Goal: Task Accomplishment & Management: Use online tool/utility

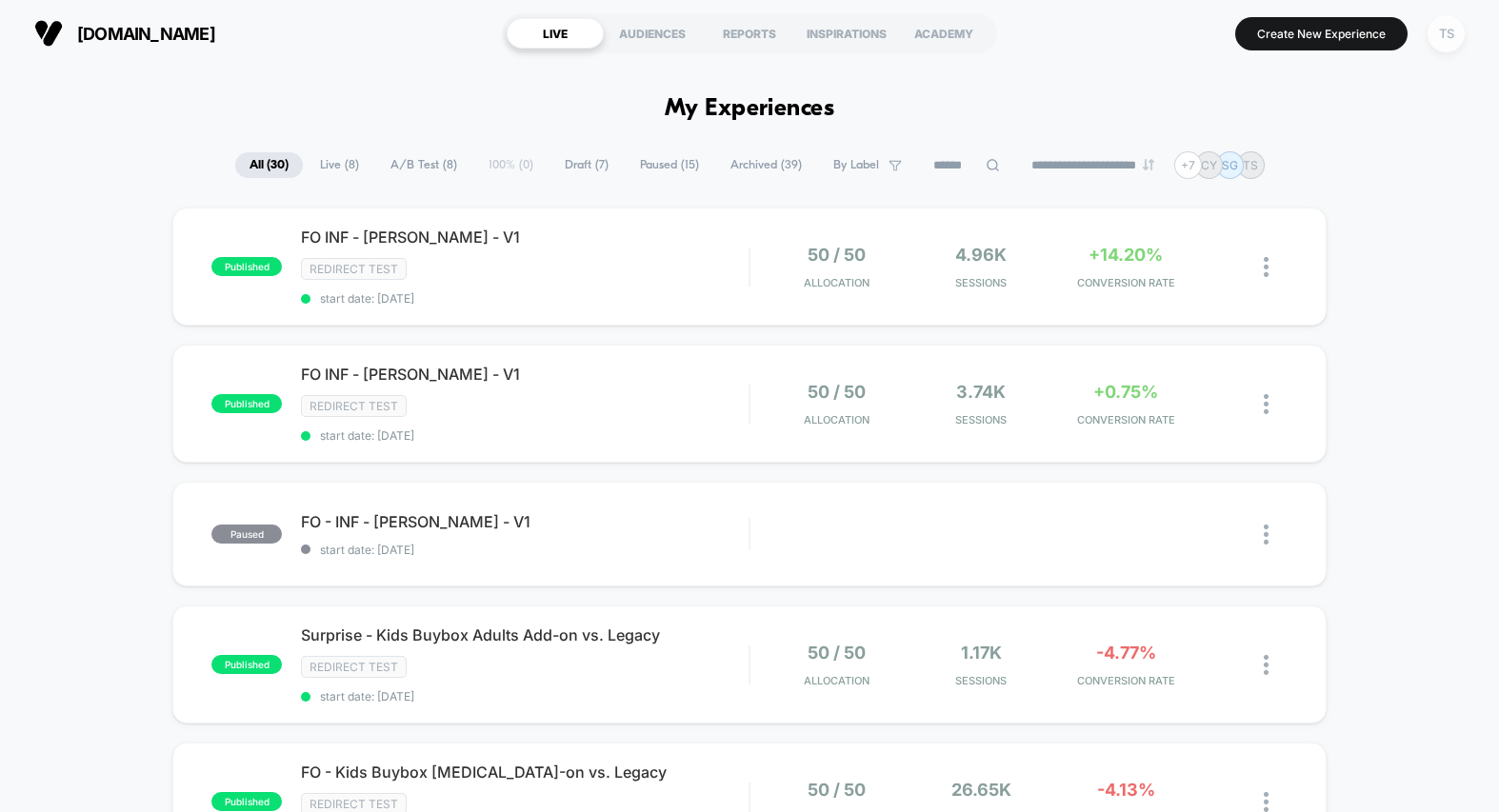
click at [1447, 33] on div "TS" at bounding box center [1445, 33] width 37 height 37
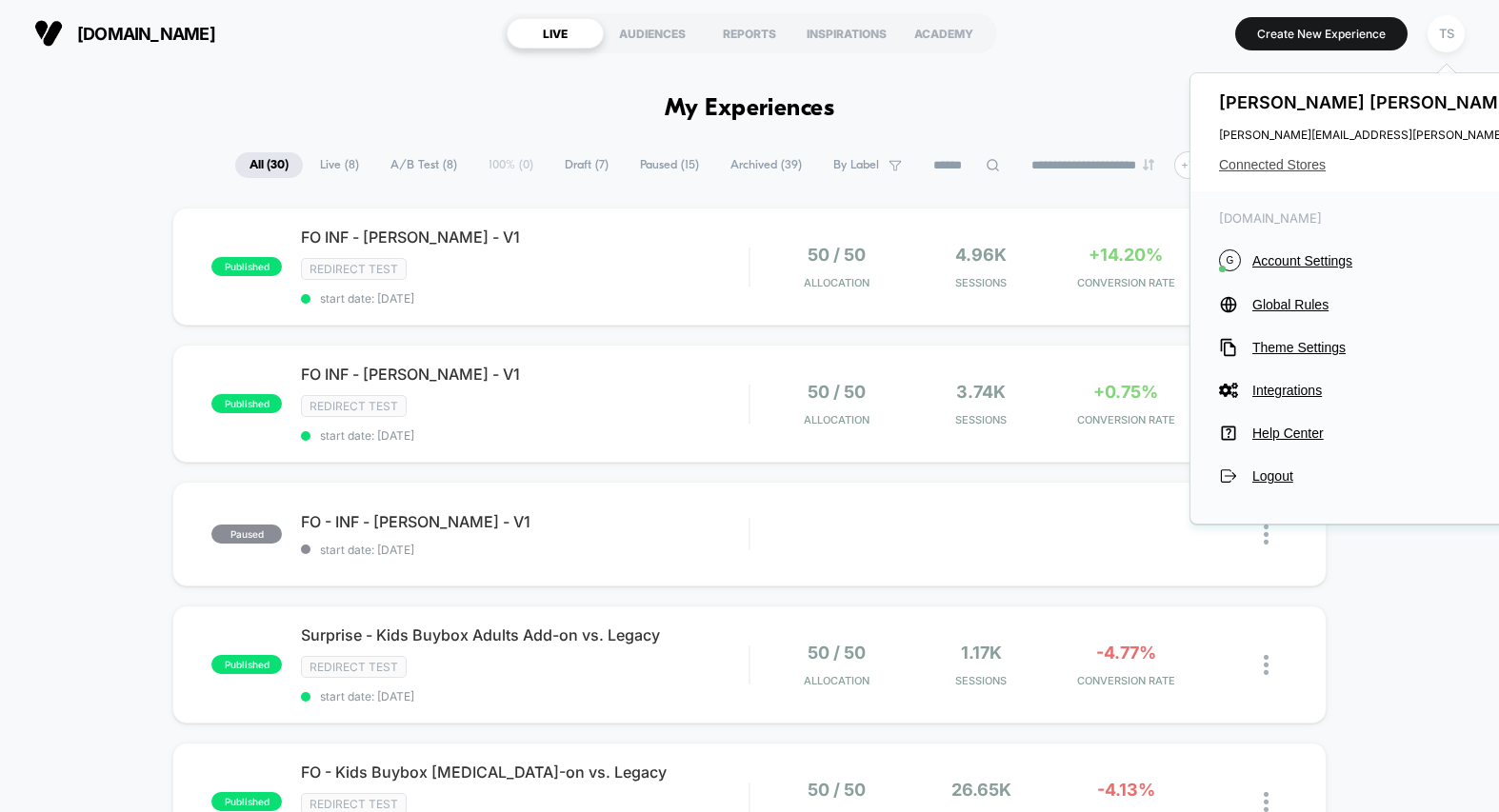
click at [1274, 163] on span "Connected Stores" at bounding box center [1409, 164] width 378 height 15
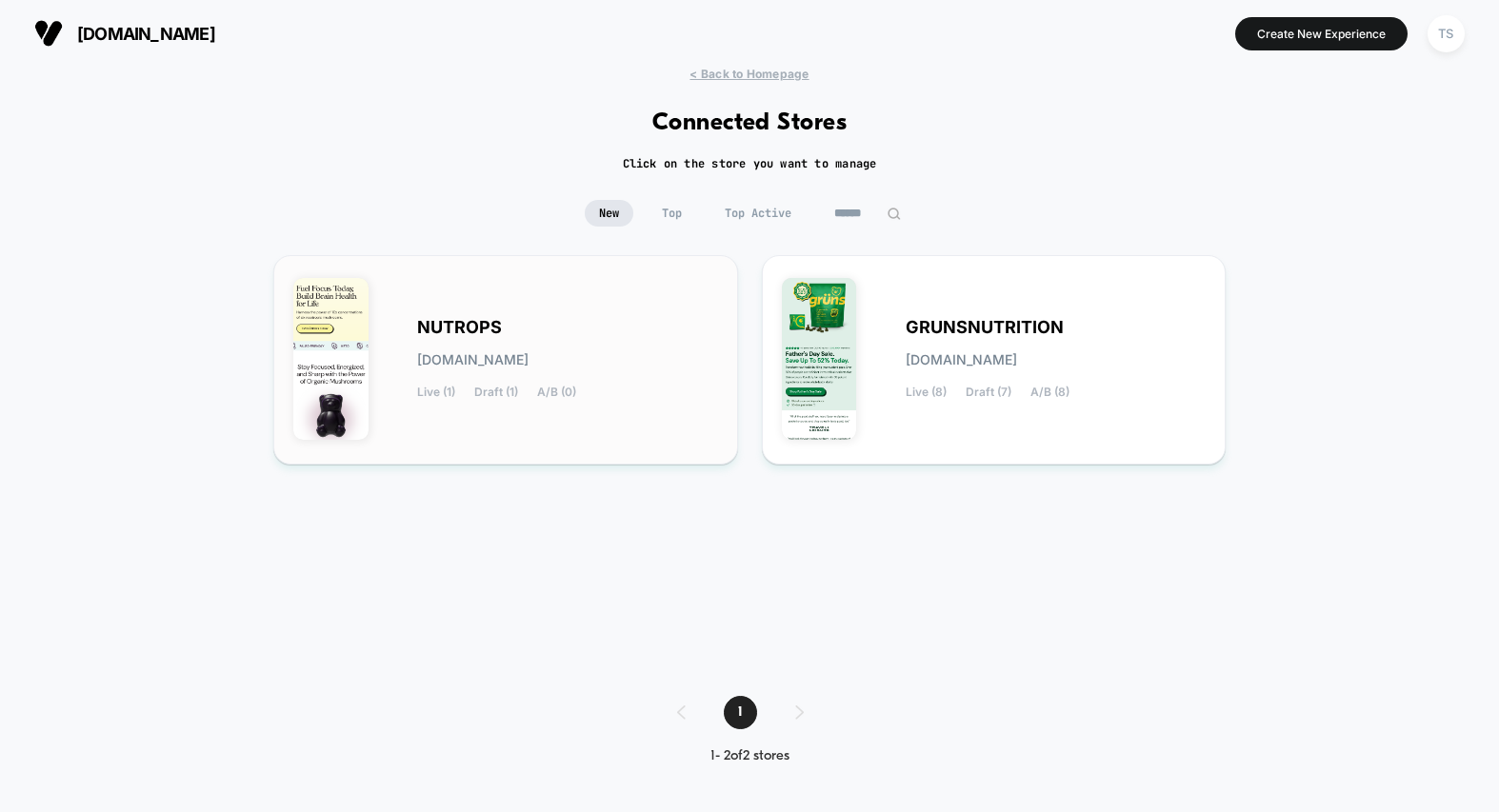
click at [509, 315] on div "NUTROPS [DOMAIN_NAME] Live (1) Draft (1) A/B (0)" at bounding box center [505, 359] width 425 height 169
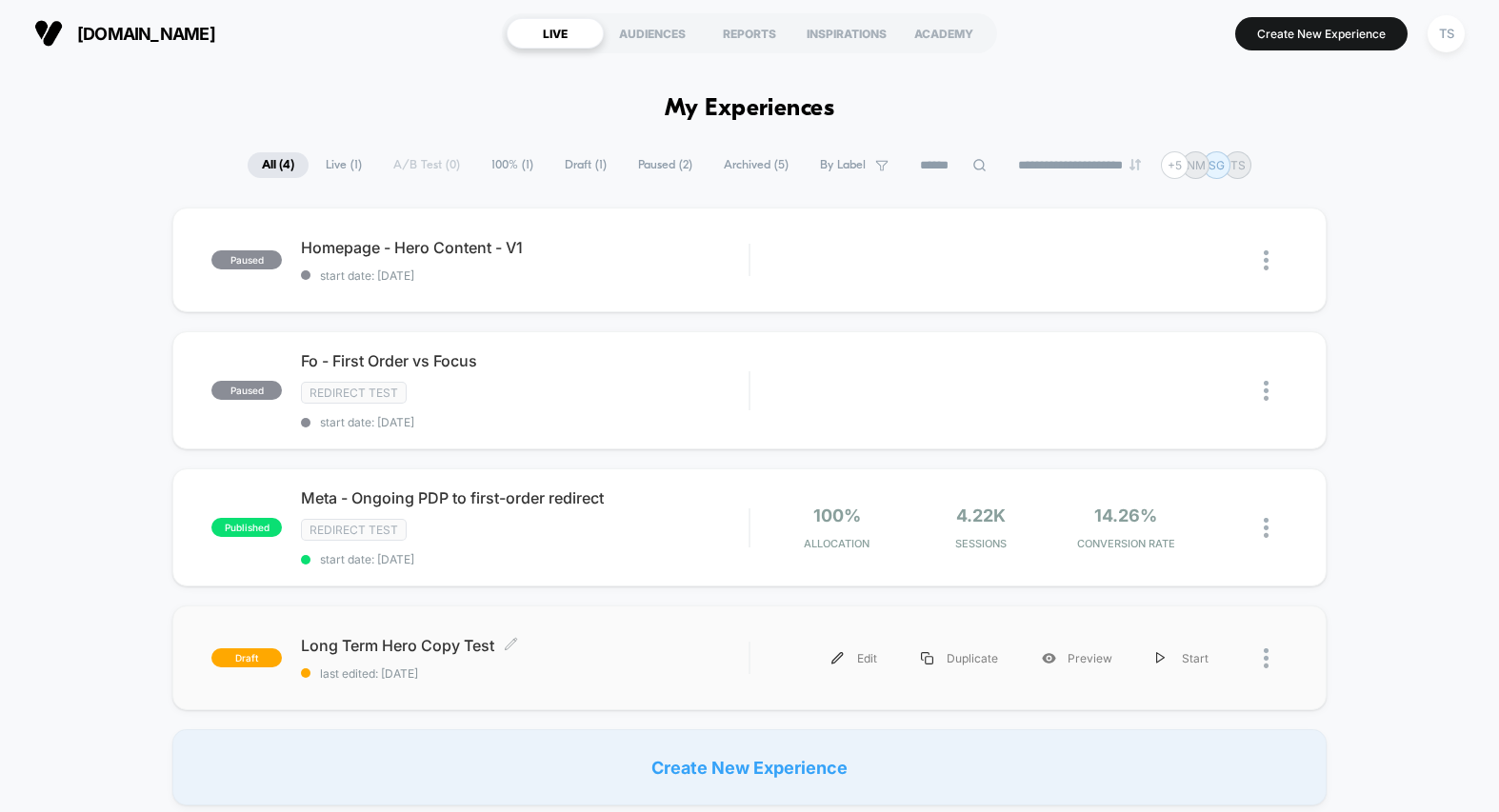
click at [459, 642] on span "Long Term Hero Copy Test Click to edit experience details" at bounding box center [525, 645] width 448 height 19
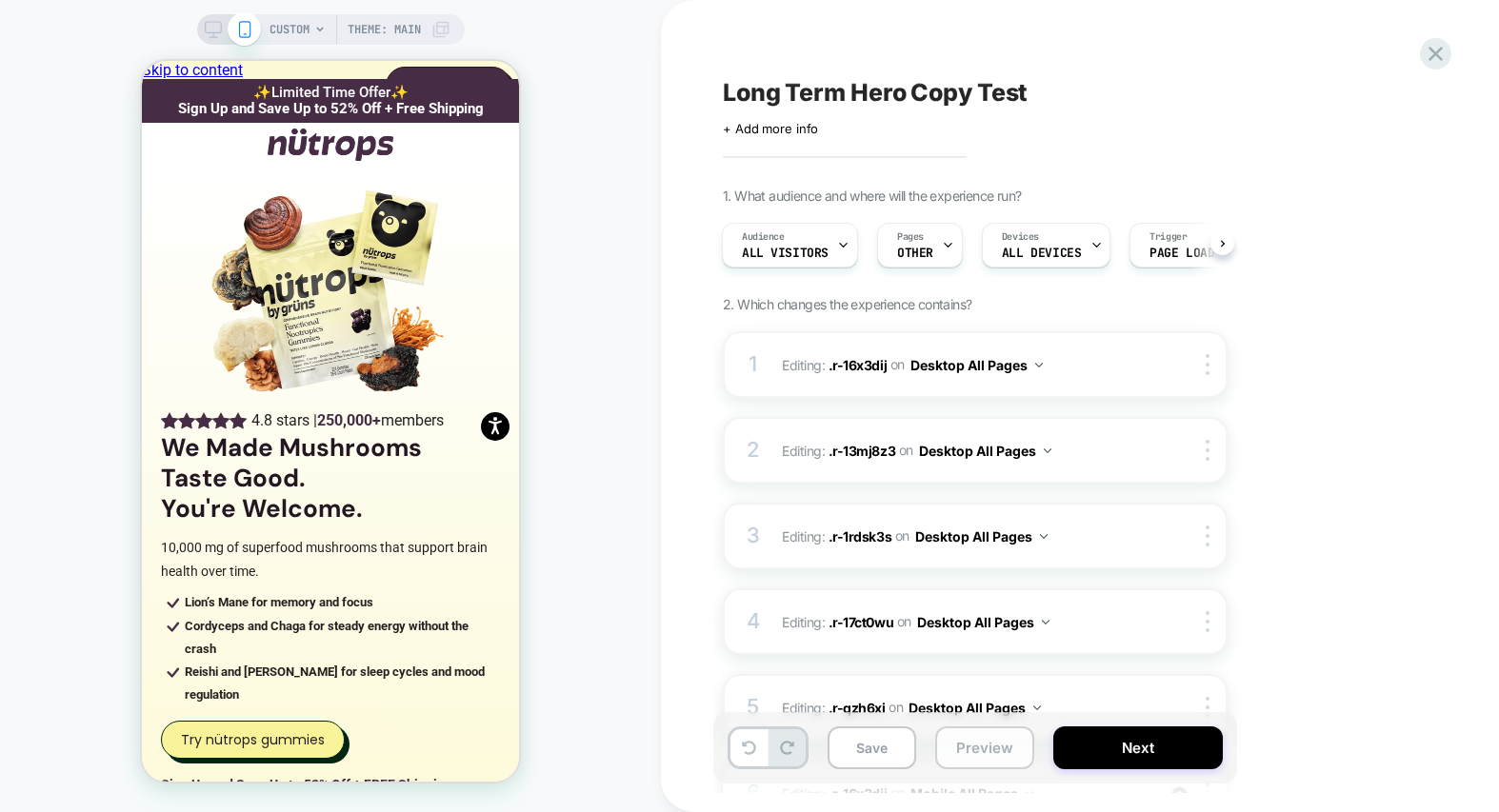
click at [983, 753] on button "Preview" at bounding box center [985, 748] width 99 height 43
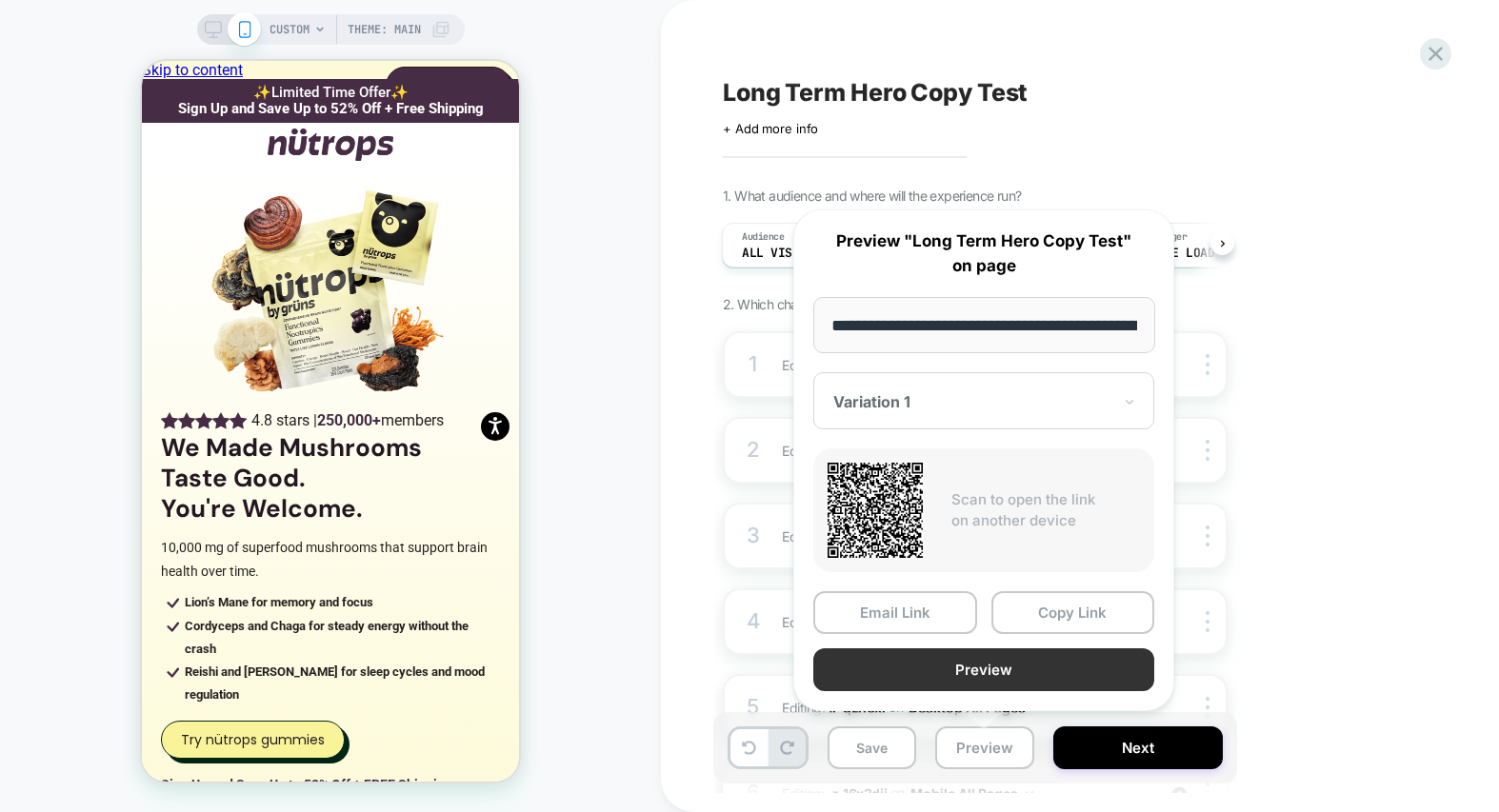
click at [973, 665] on button "Preview" at bounding box center [984, 669] width 341 height 43
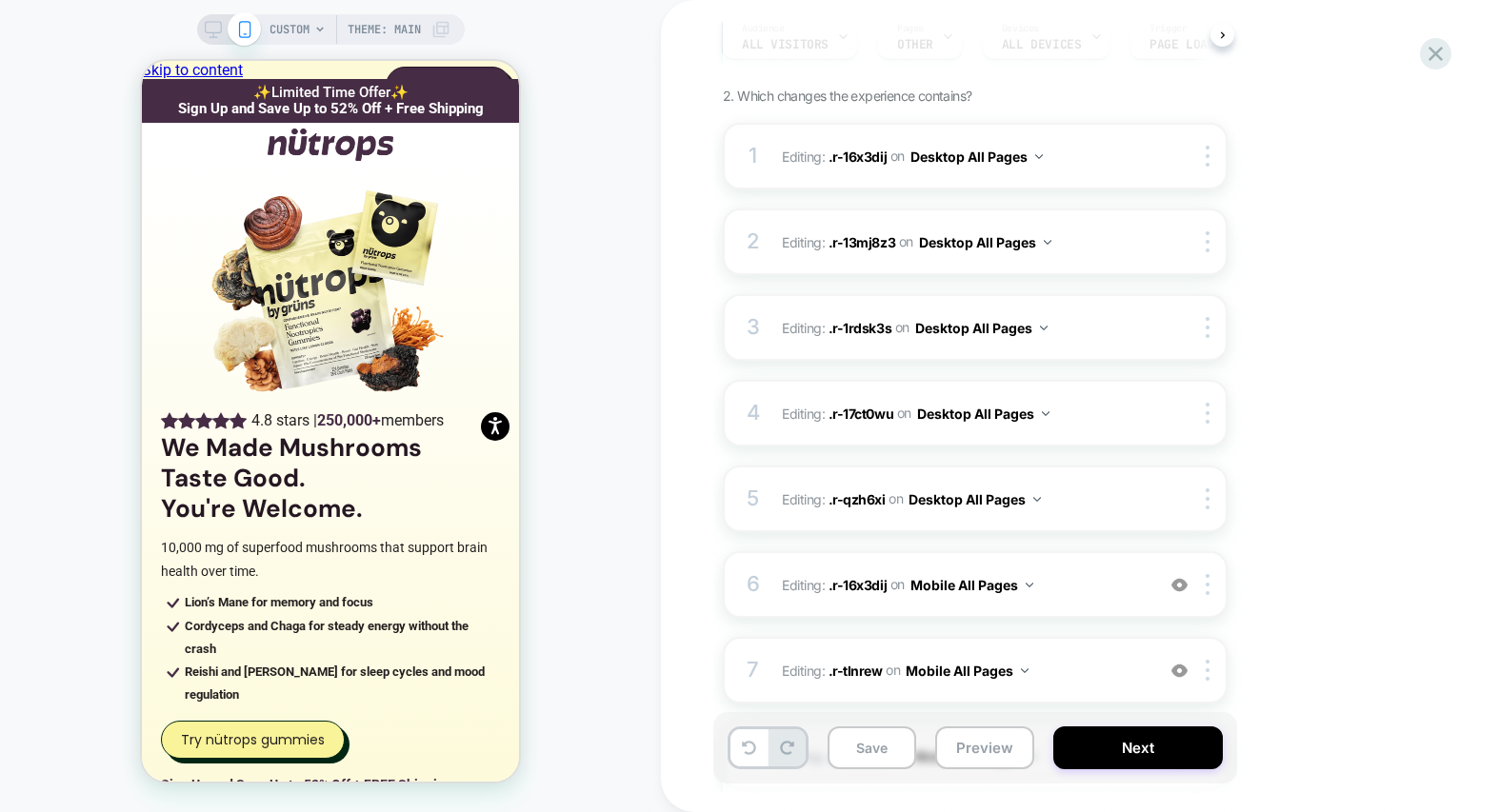
scroll to position [584, 0]
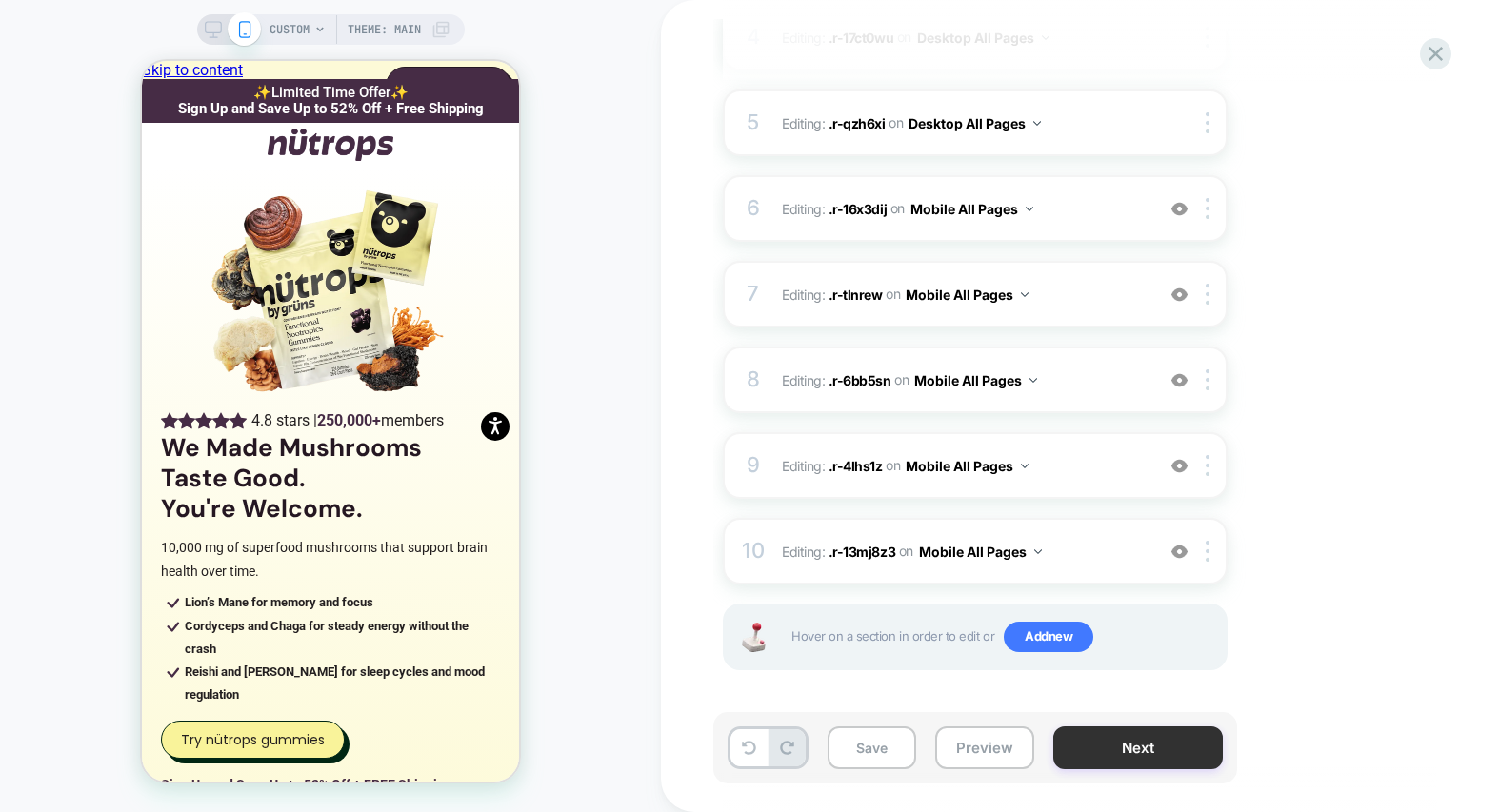
click at [1153, 759] on button "Next" at bounding box center [1137, 748] width 169 height 43
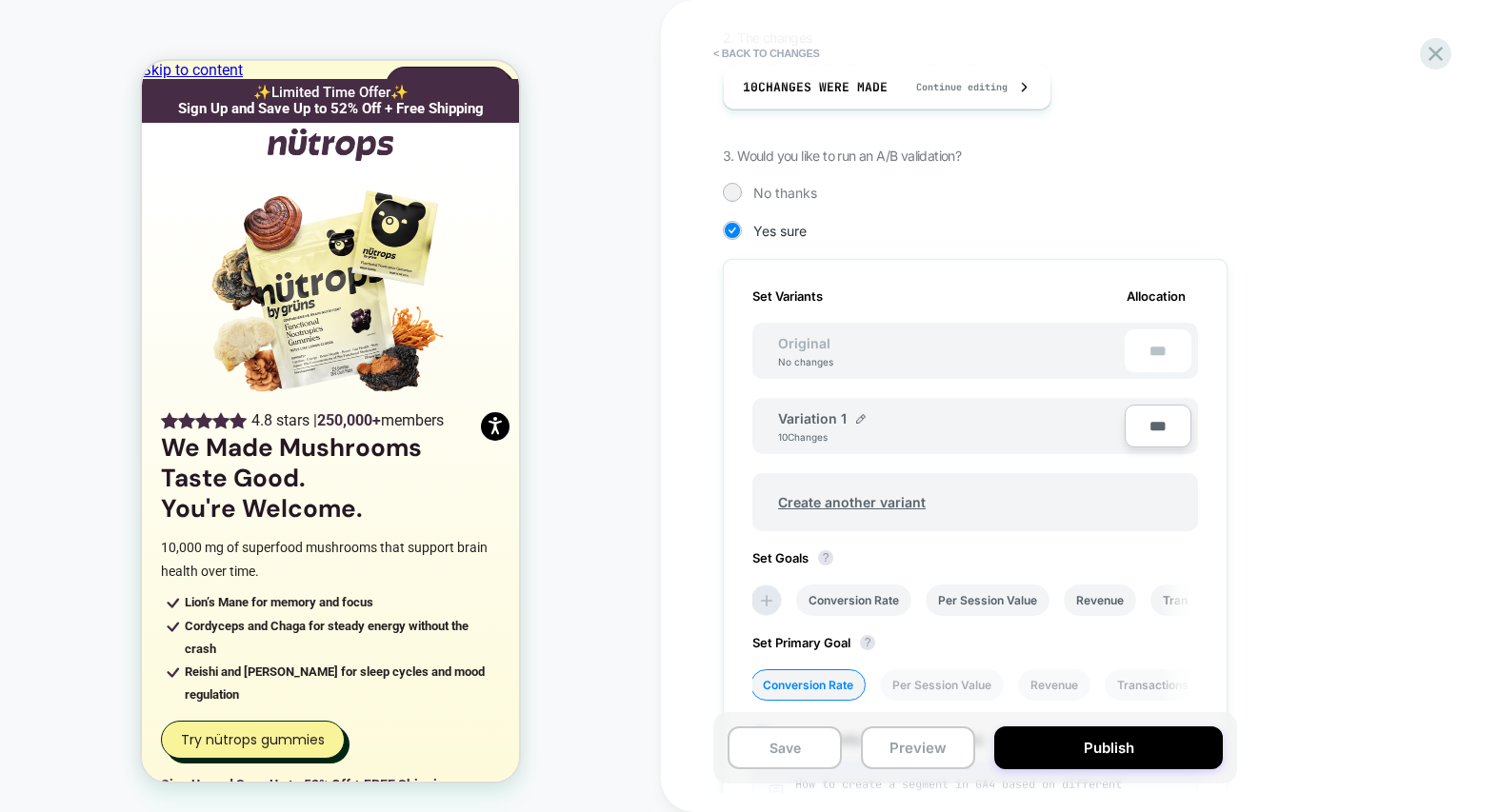
scroll to position [632, 0]
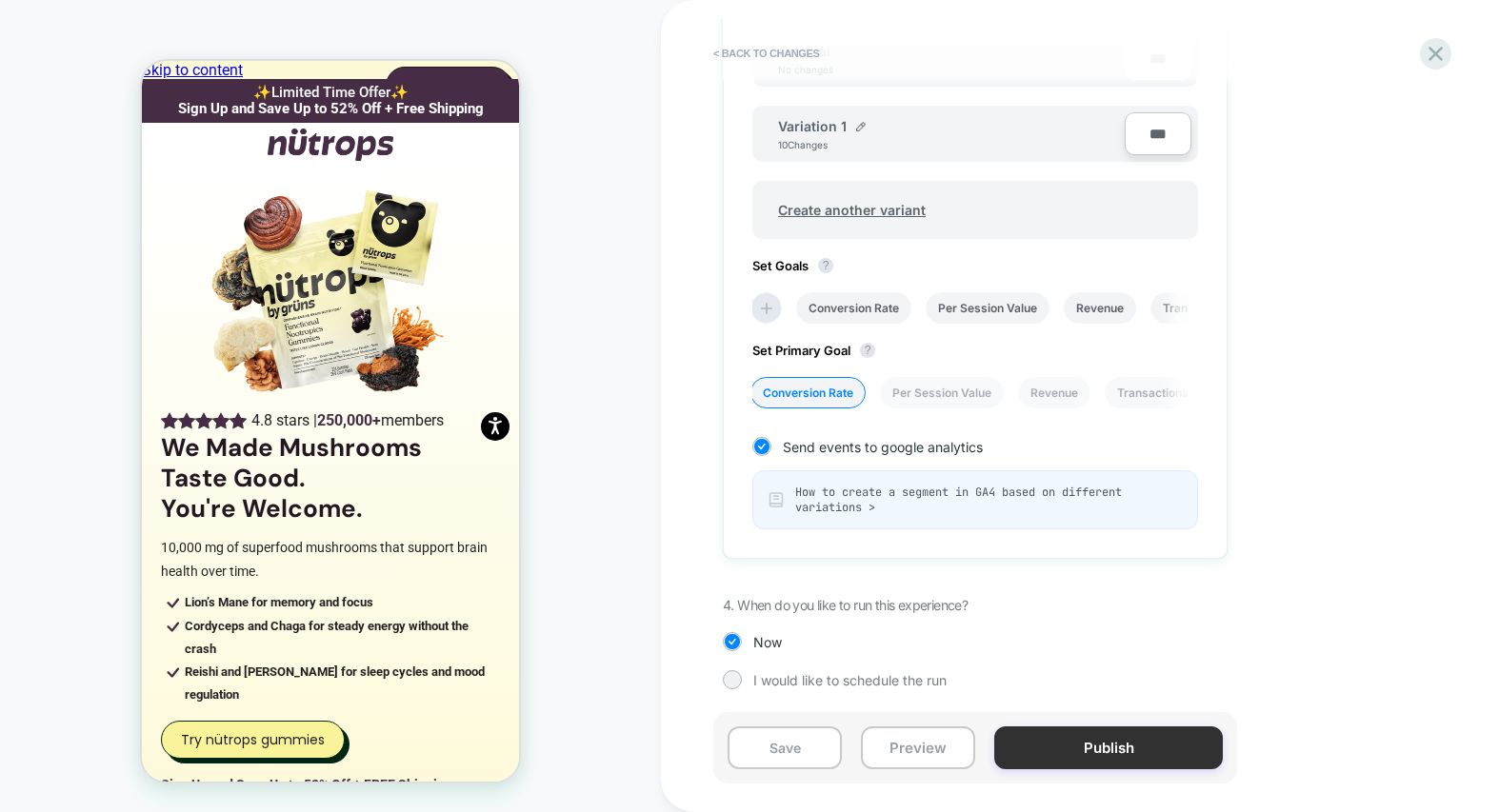
click at [1074, 743] on button "Publish" at bounding box center [1109, 748] width 229 height 43
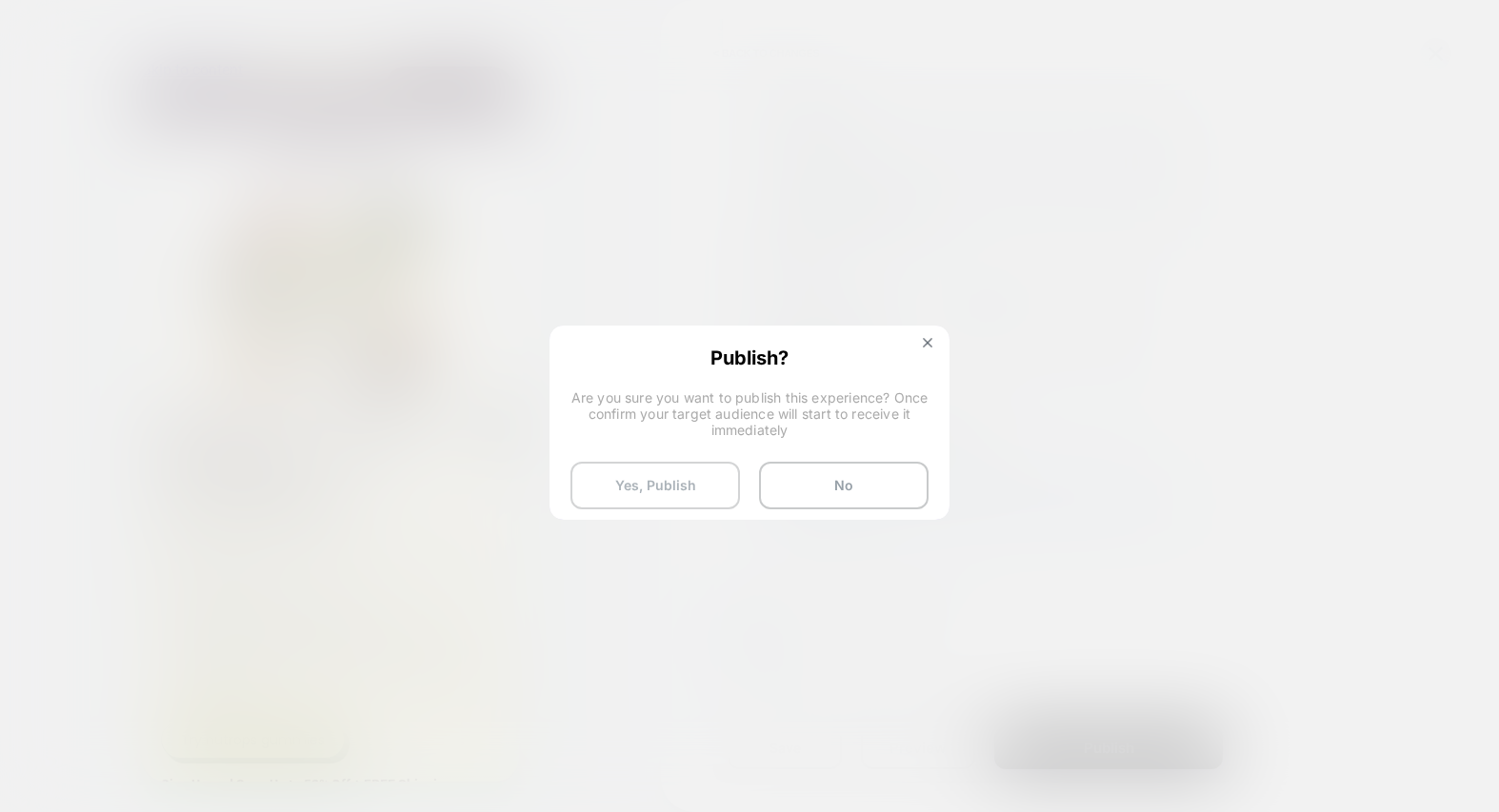
click at [678, 481] on button "Yes, Publish" at bounding box center [655, 485] width 169 height 48
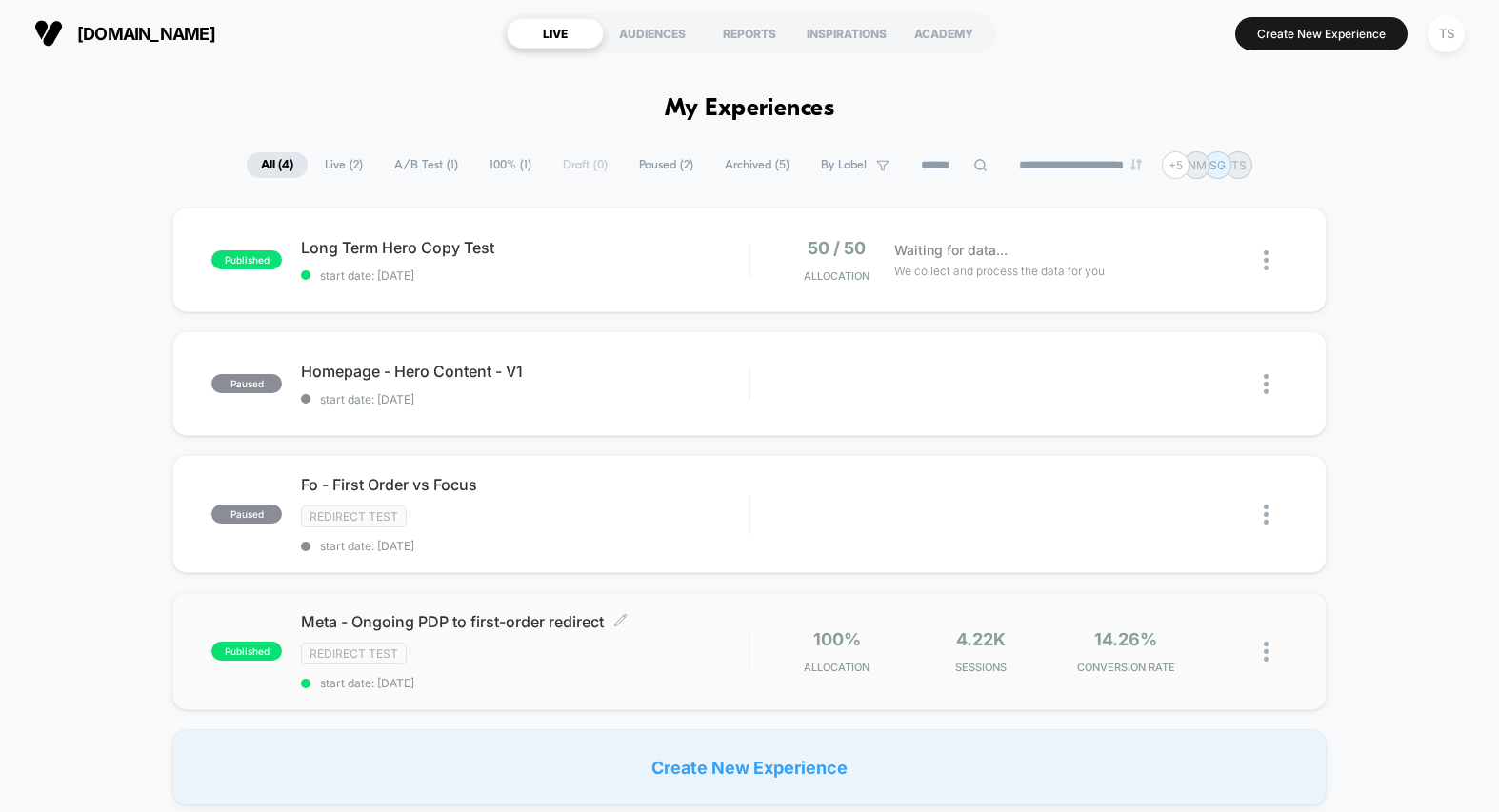
click at [530, 637] on div "Meta - Ongoing PDP to first-order redirect Click to edit experience details Cli…" at bounding box center [525, 651] width 448 height 78
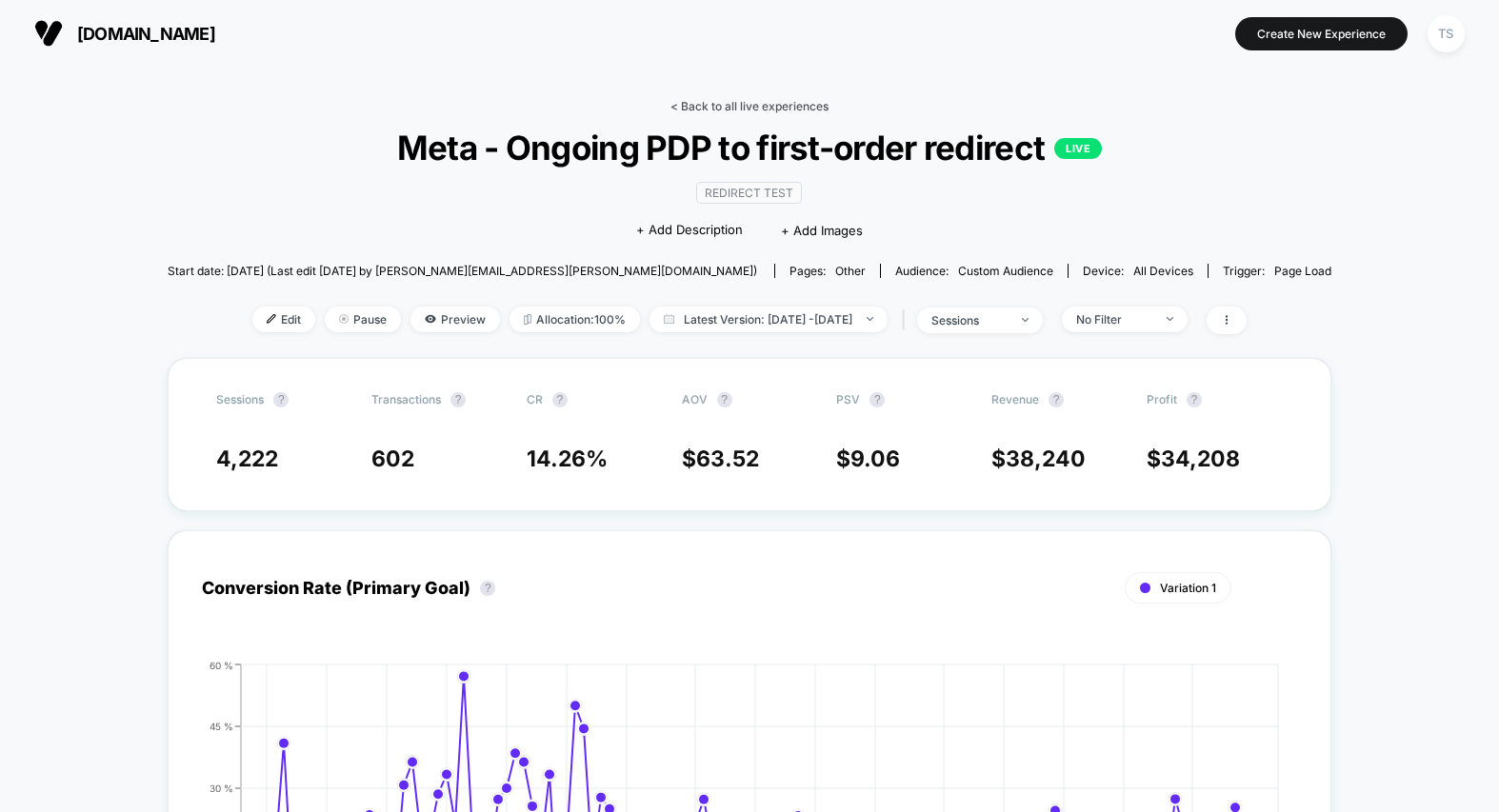
click at [790, 105] on link "< Back to all live experiences" at bounding box center [750, 106] width 159 height 14
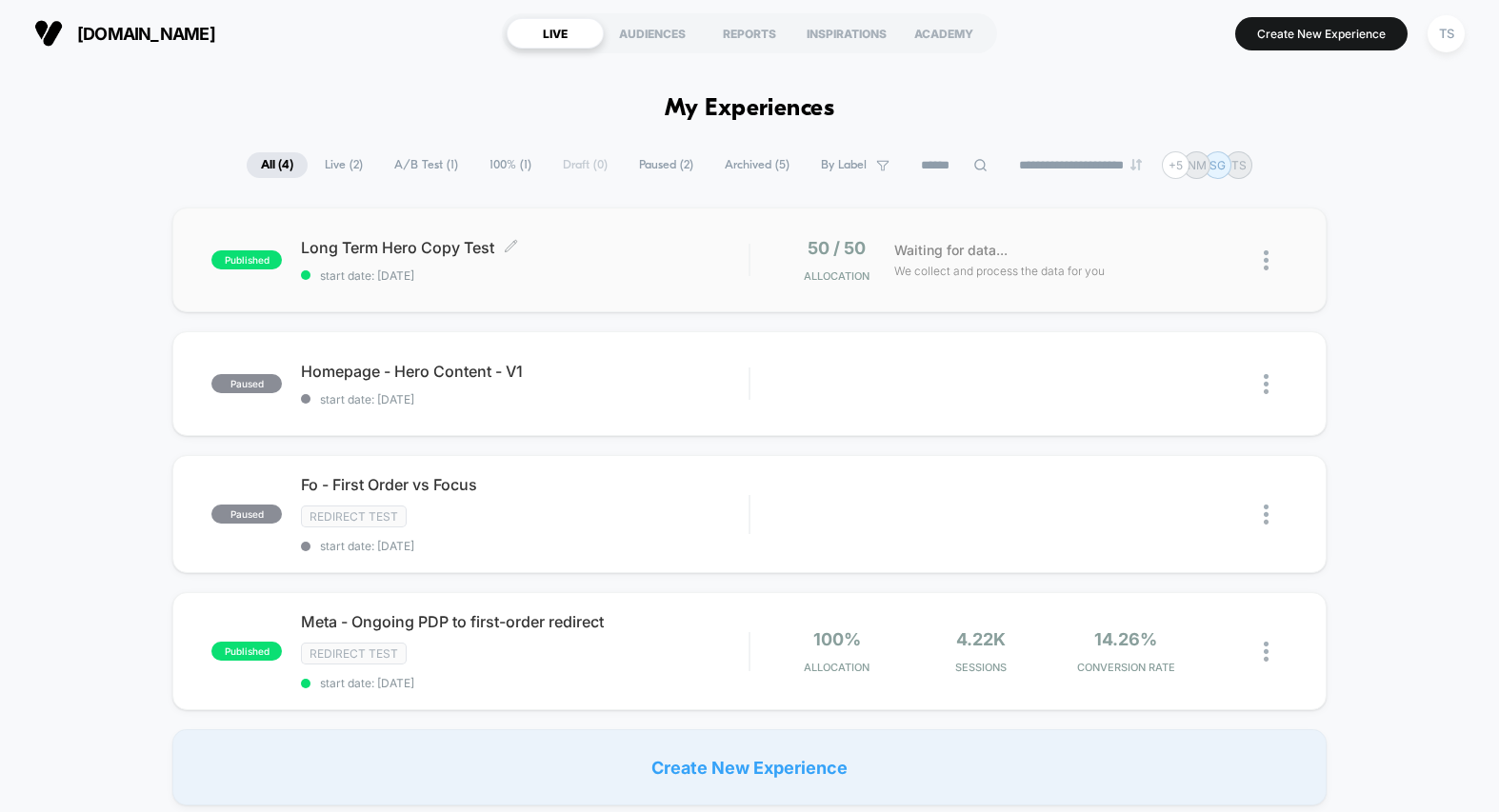
click at [537, 271] on span "start date: [DATE]" at bounding box center [525, 275] width 448 height 14
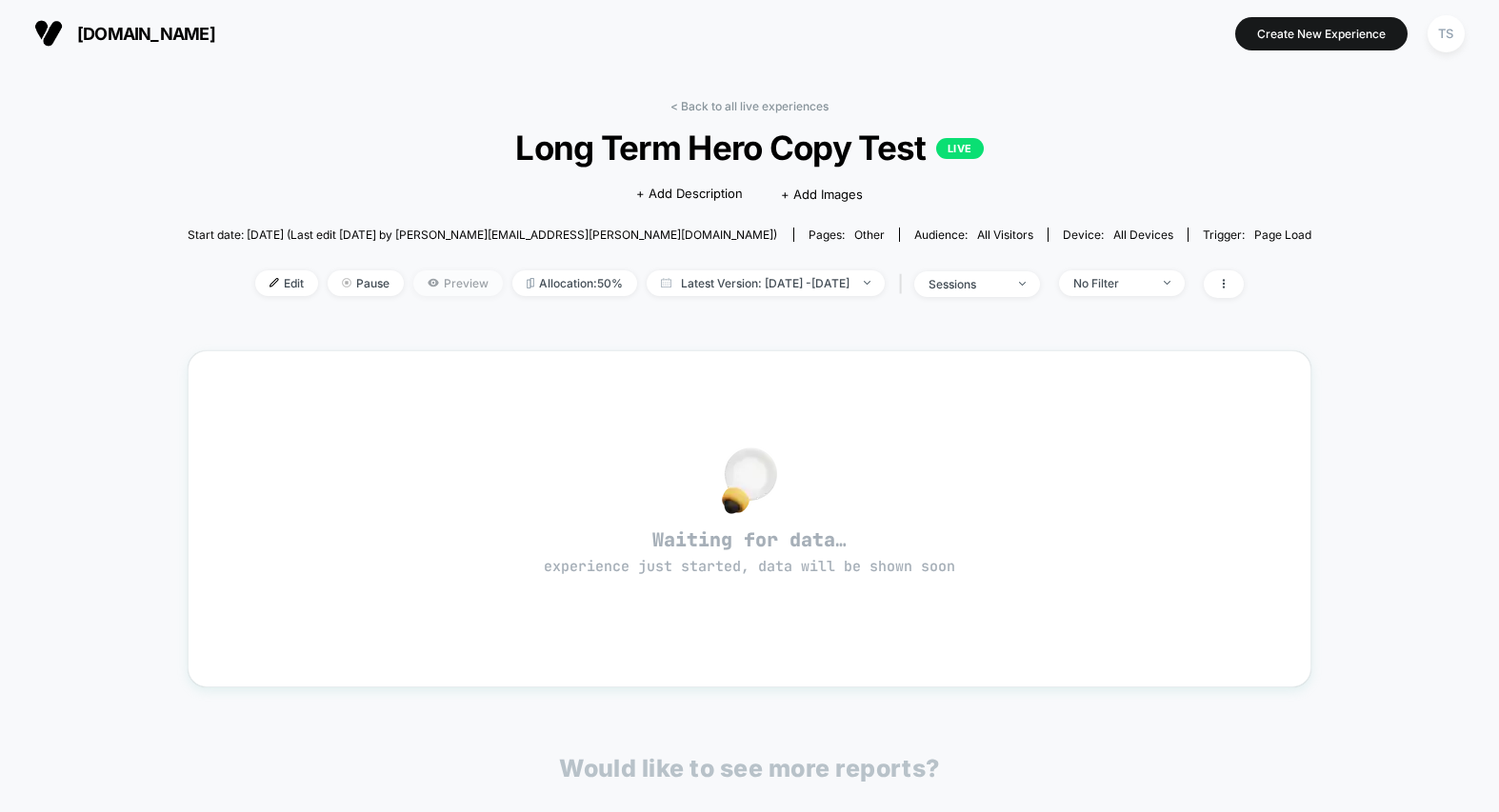
click at [413, 288] on span "Preview" at bounding box center [458, 283] width 89 height 26
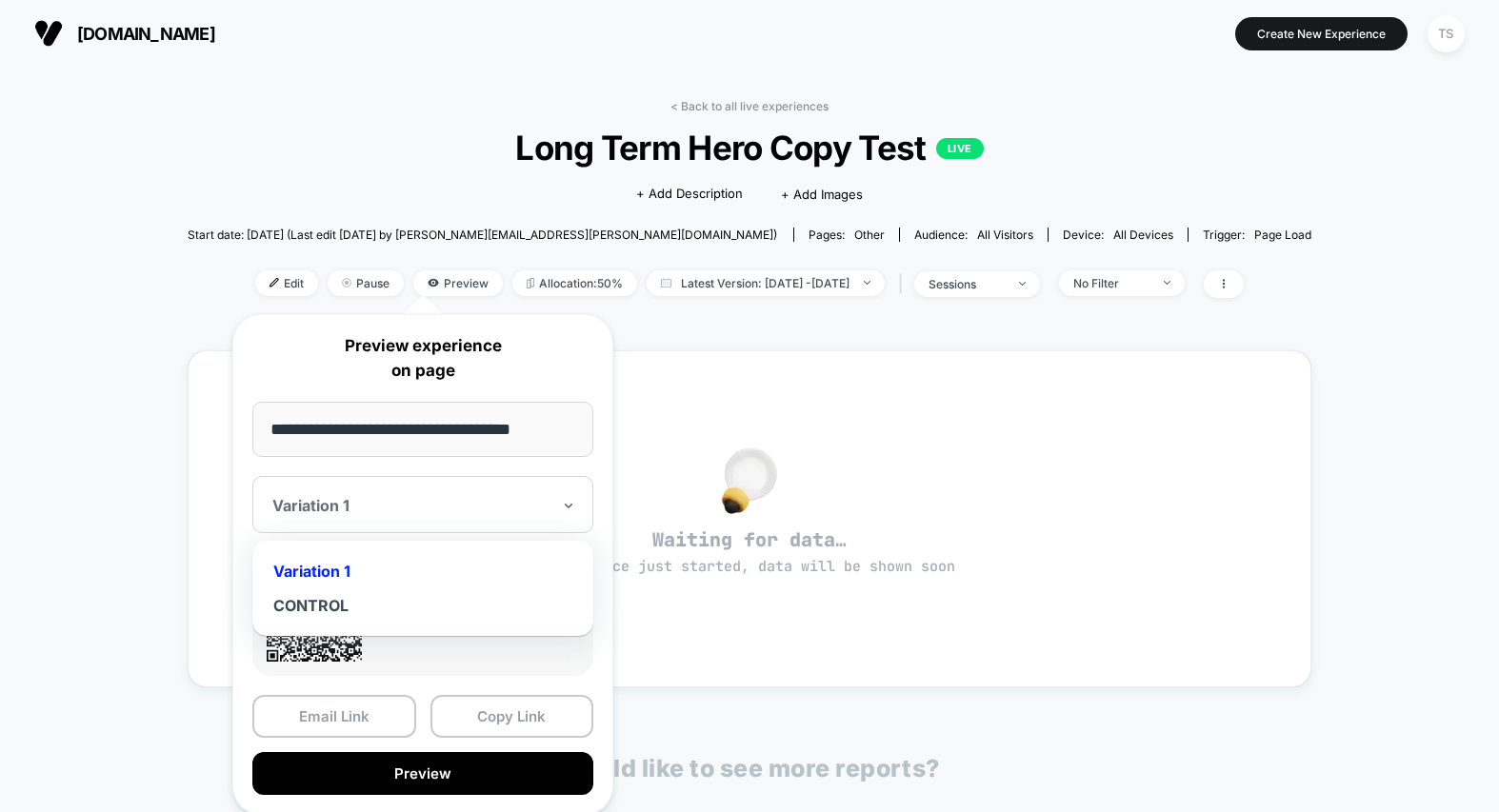
click at [457, 488] on div "Variation 1" at bounding box center [423, 505] width 341 height 57
click at [382, 596] on div "CONTROL" at bounding box center [422, 605] width 322 height 35
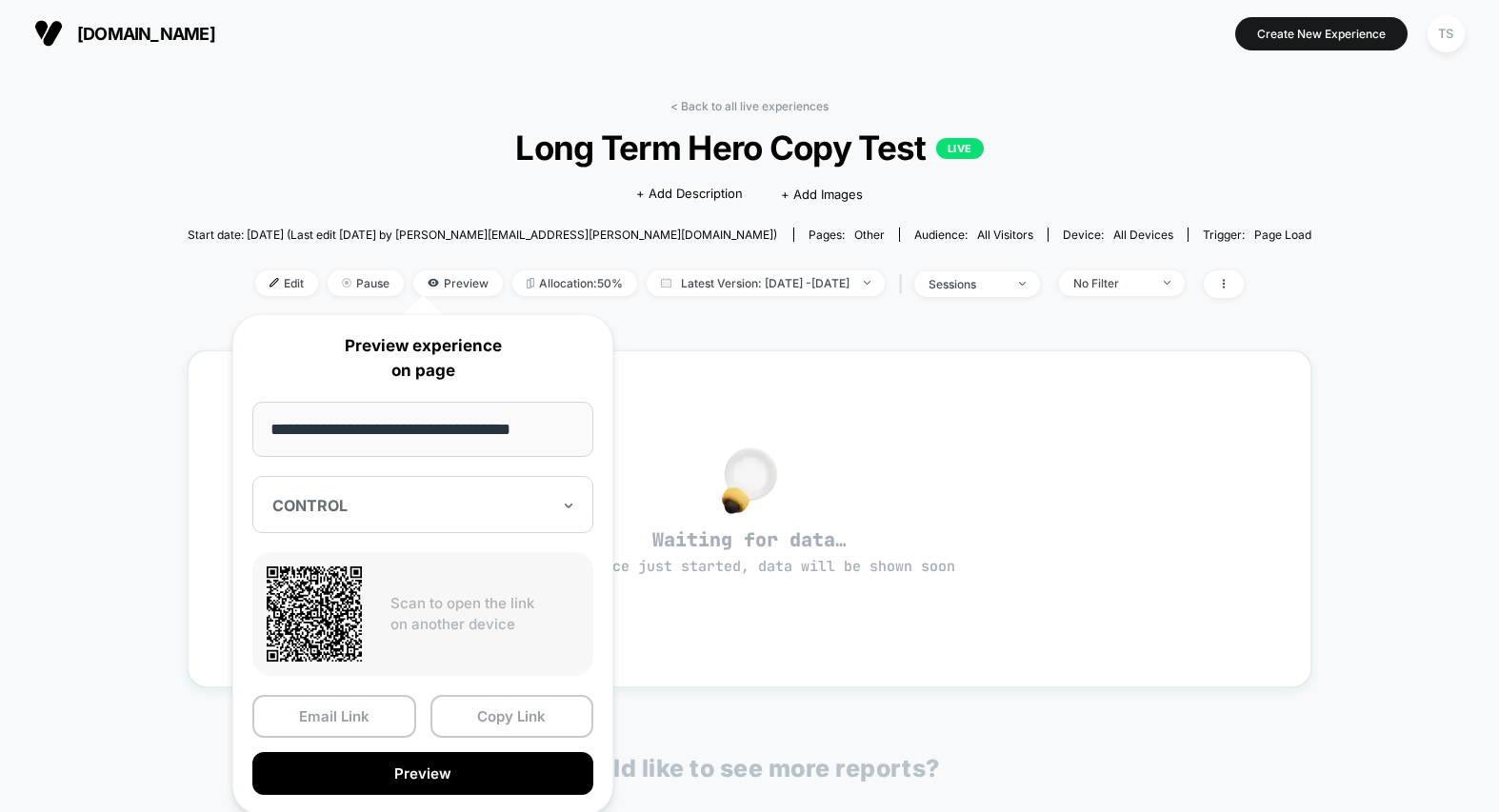
click at [387, 523] on div "CONTROL" at bounding box center [423, 505] width 341 height 57
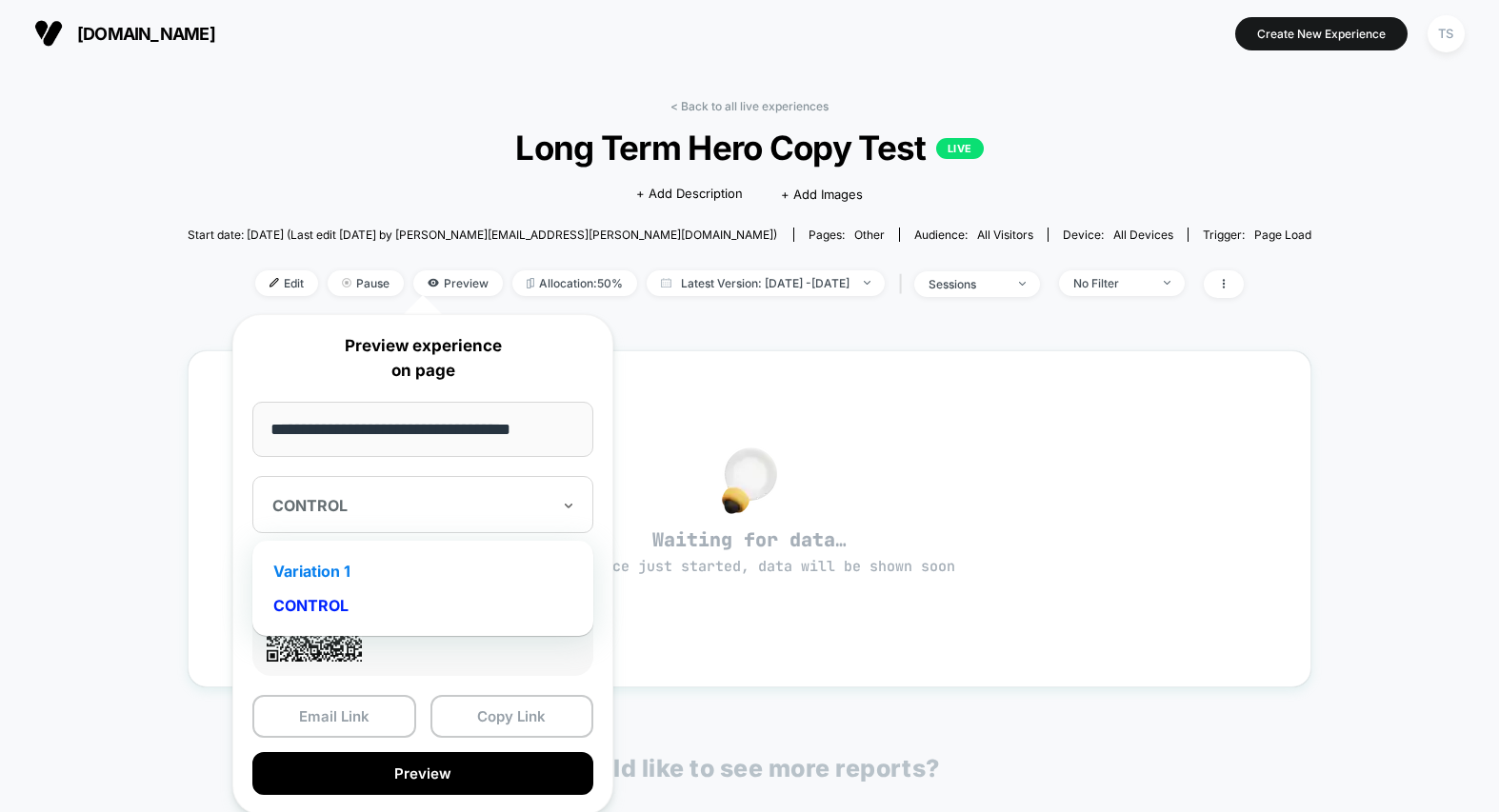
click at [362, 570] on div "Variation 1" at bounding box center [422, 571] width 322 height 35
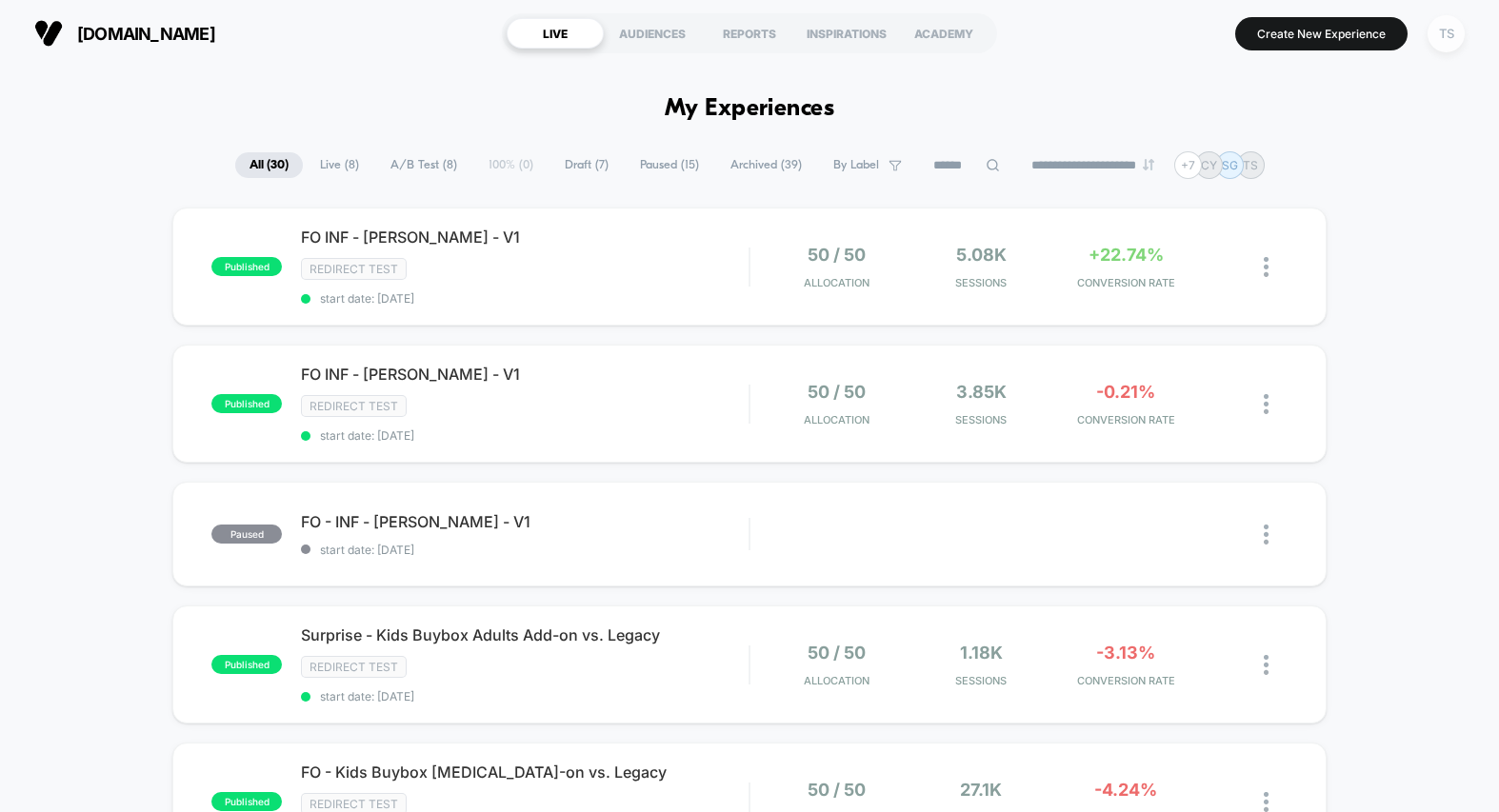
click at [1449, 37] on div "TS" at bounding box center [1445, 33] width 37 height 37
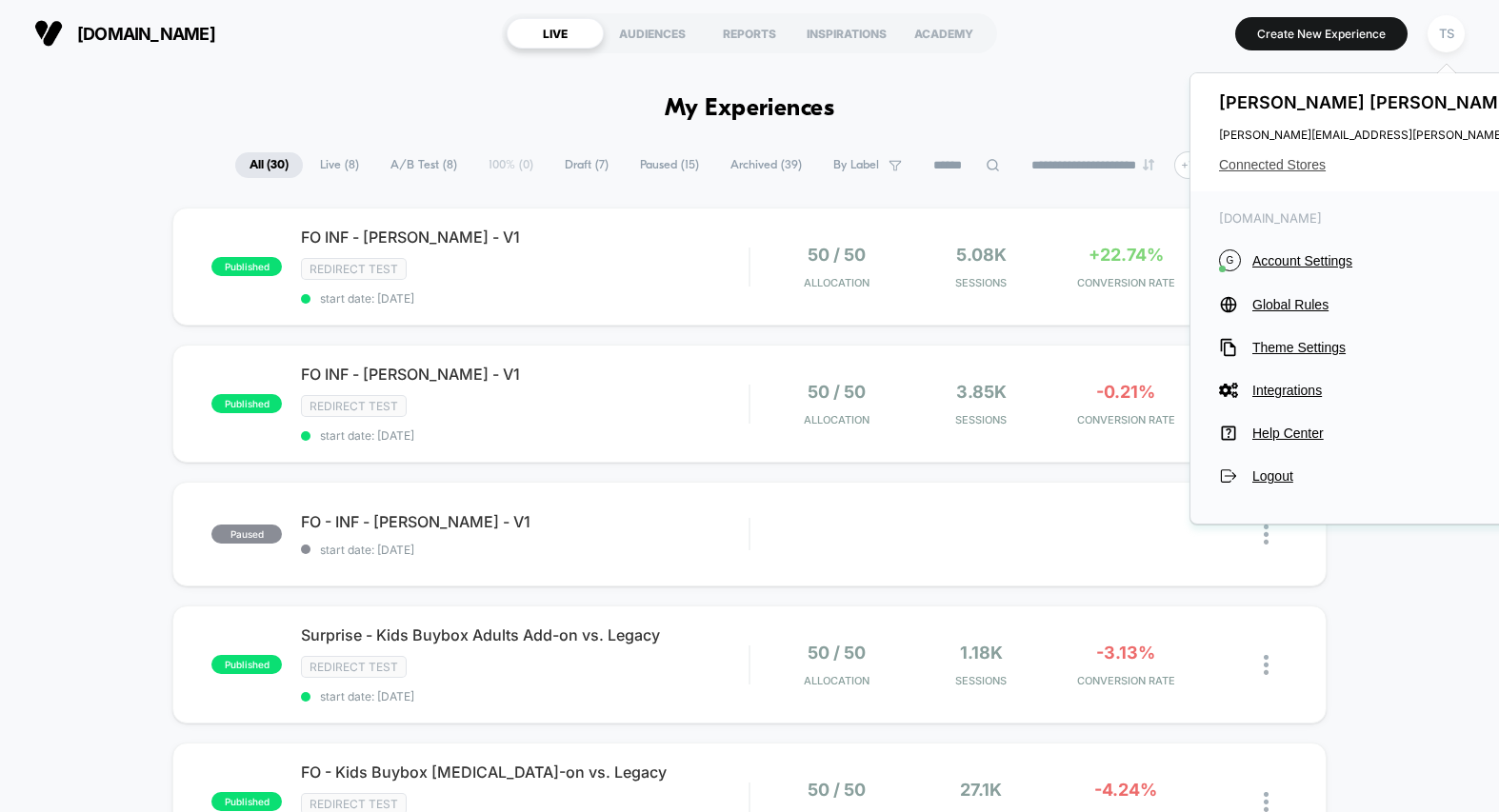
click at [1293, 166] on span "Connected Stores" at bounding box center [1409, 164] width 378 height 15
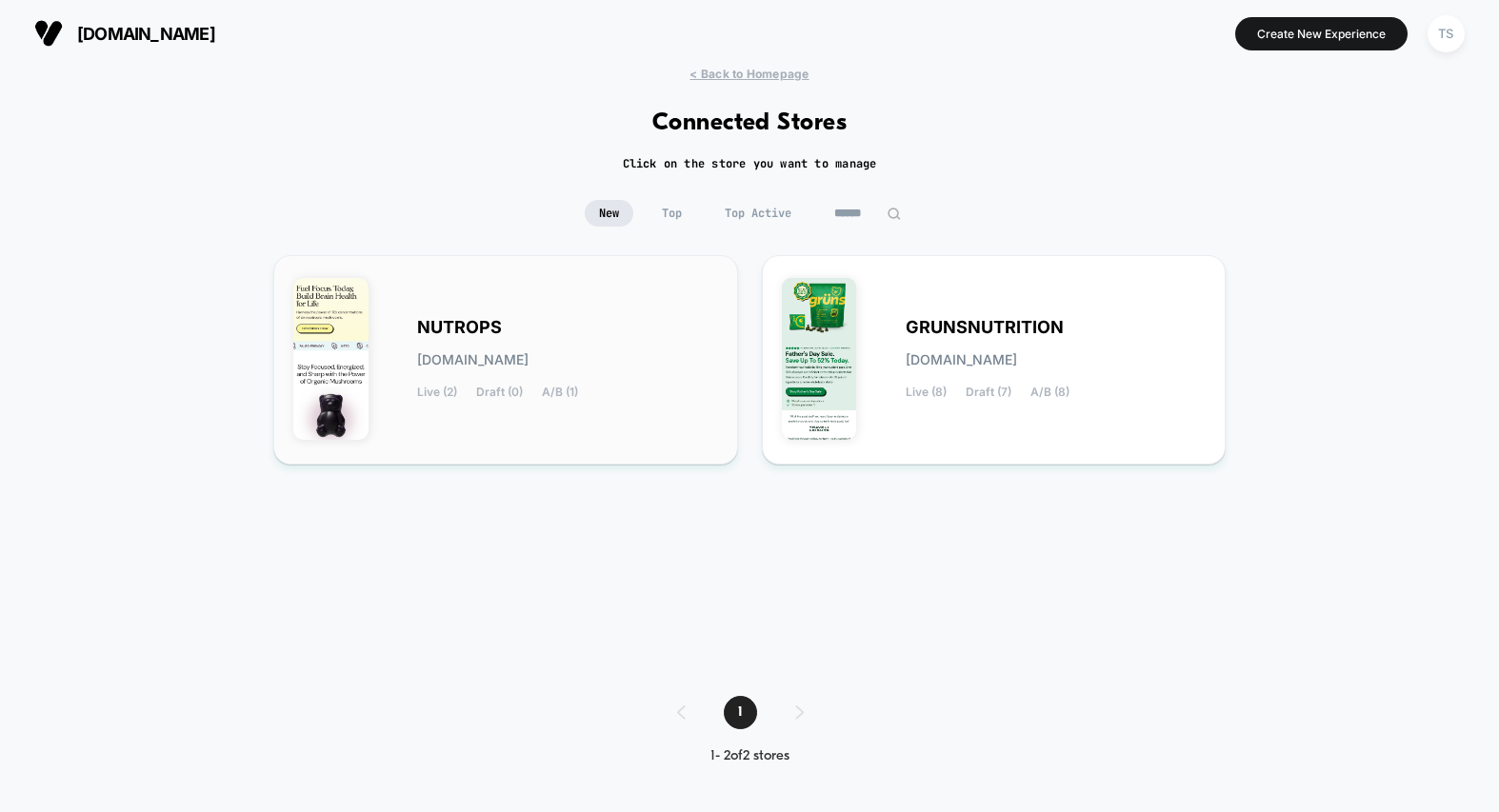
click at [483, 322] on span "NUTROPS" at bounding box center [460, 327] width 85 height 13
